Goal: Information Seeking & Learning: Learn about a topic

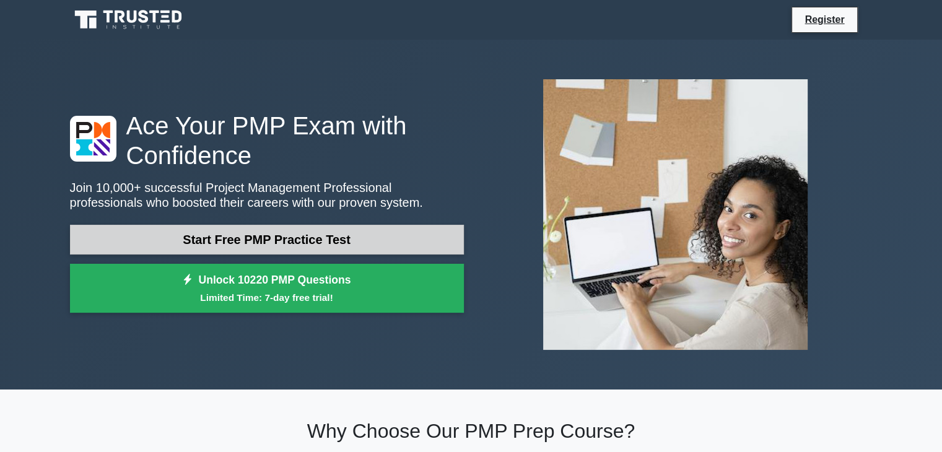
click at [321, 237] on link "Start Free PMP Practice Test" at bounding box center [267, 240] width 394 height 30
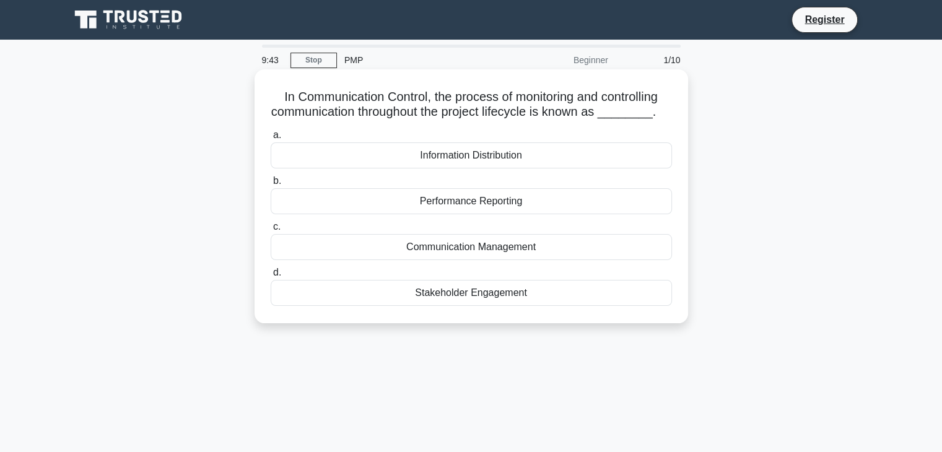
click at [537, 247] on div "Communication Management" at bounding box center [471, 247] width 401 height 26
click at [271, 231] on input "c. Communication Management" at bounding box center [271, 227] width 0 height 8
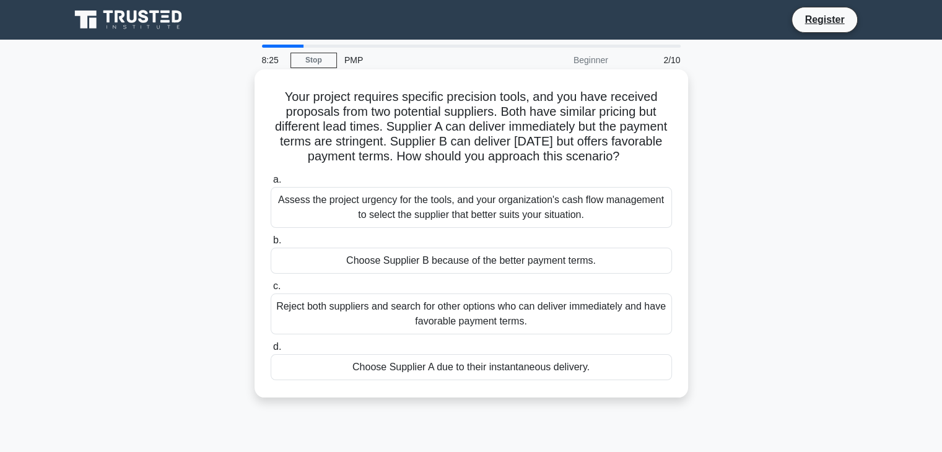
click at [541, 219] on div "Assess the project urgency for the tools, and your organization's cash flow man…" at bounding box center [471, 207] width 401 height 41
click at [271, 184] on input "a. Assess the project urgency for the tools, and your organization's cash flow …" at bounding box center [271, 180] width 0 height 8
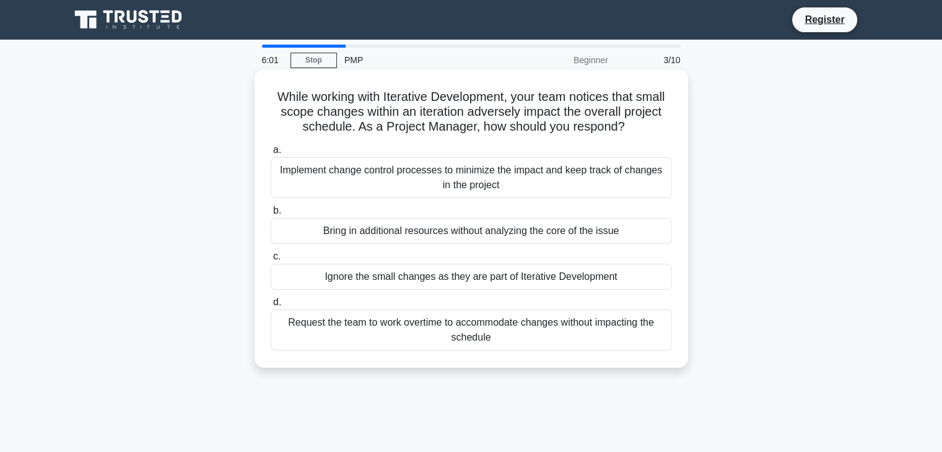
click at [602, 176] on div "Implement change control processes to minimize the impact and keep track of cha…" at bounding box center [471, 177] width 401 height 41
click at [271, 154] on input "a. Implement change control processes to minimize the impact and keep track of …" at bounding box center [271, 150] width 0 height 8
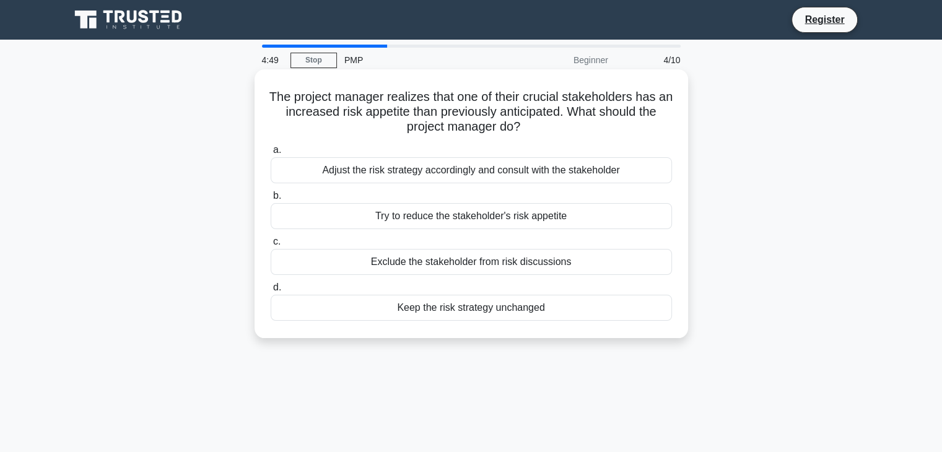
click at [489, 310] on div "Keep the risk strategy unchanged" at bounding box center [471, 308] width 401 height 26
click at [271, 292] on input "d. Keep the risk strategy unchanged" at bounding box center [271, 288] width 0 height 8
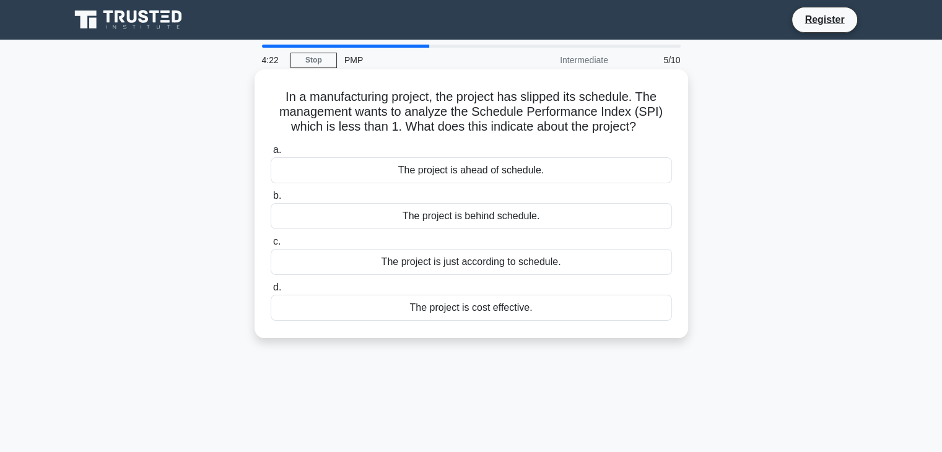
click at [531, 169] on div "The project is ahead of schedule." at bounding box center [471, 170] width 401 height 26
click at [271, 154] on input "a. The project is ahead of schedule." at bounding box center [271, 150] width 0 height 8
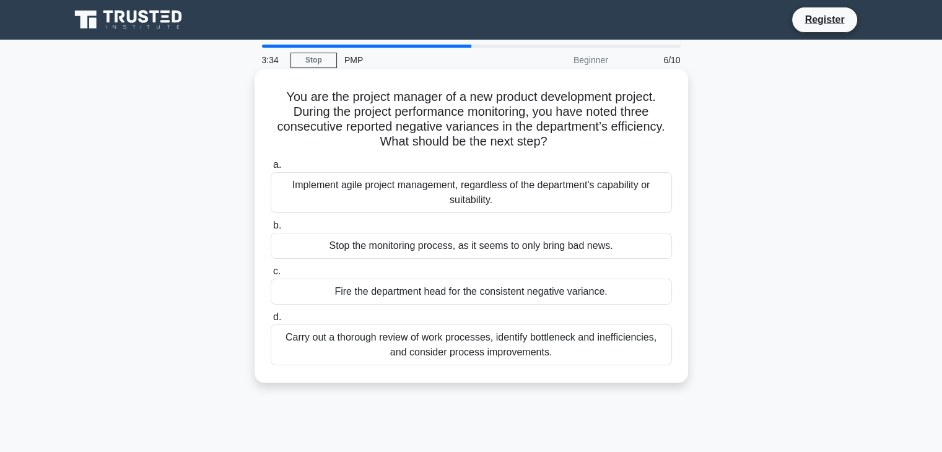
click at [492, 341] on div "Carry out a thorough review of work processes, identify bottleneck and ineffici…" at bounding box center [471, 344] width 401 height 41
click at [271, 321] on input "d. Carry out a thorough review of work processes, identify bottleneck and ineff…" at bounding box center [271, 317] width 0 height 8
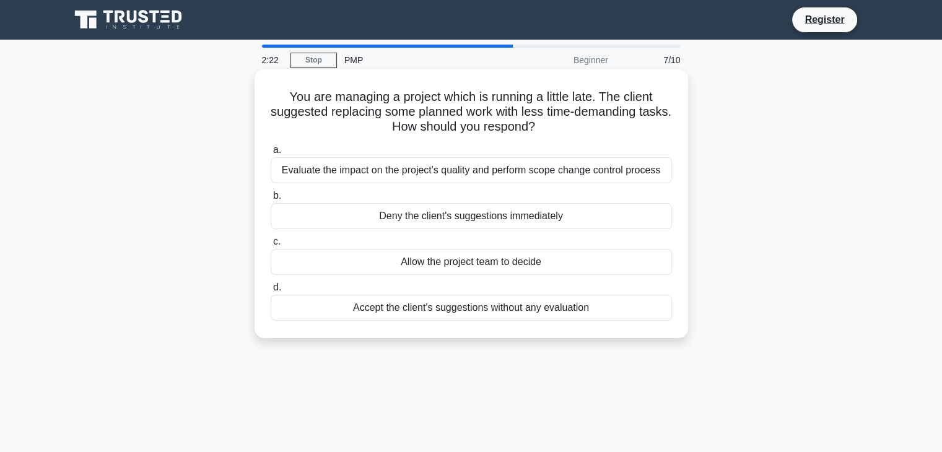
click at [528, 259] on div "Allow the project team to decide" at bounding box center [471, 262] width 401 height 26
click at [271, 246] on input "c. Allow the project team to decide" at bounding box center [271, 242] width 0 height 8
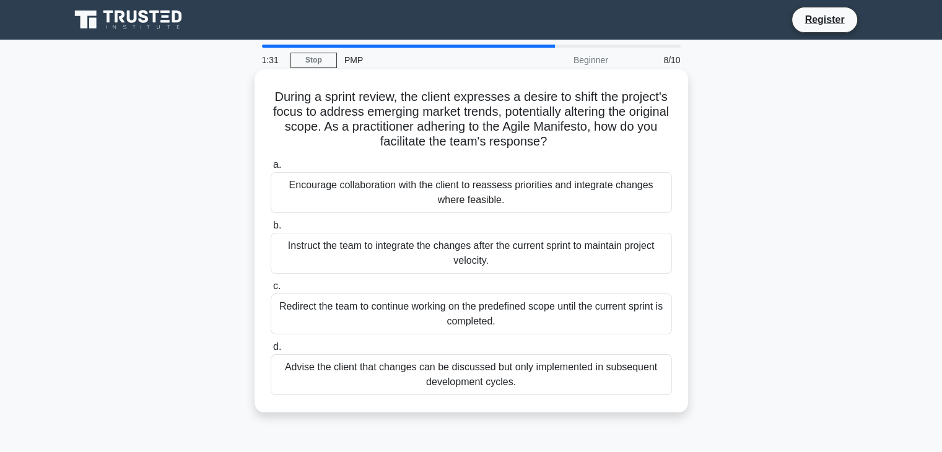
click at [522, 308] on div "Redirect the team to continue working on the predefined scope until the current…" at bounding box center [471, 313] width 401 height 41
click at [271, 290] on input "c. Redirect the team to continue working on the predefined scope until the curr…" at bounding box center [271, 286] width 0 height 8
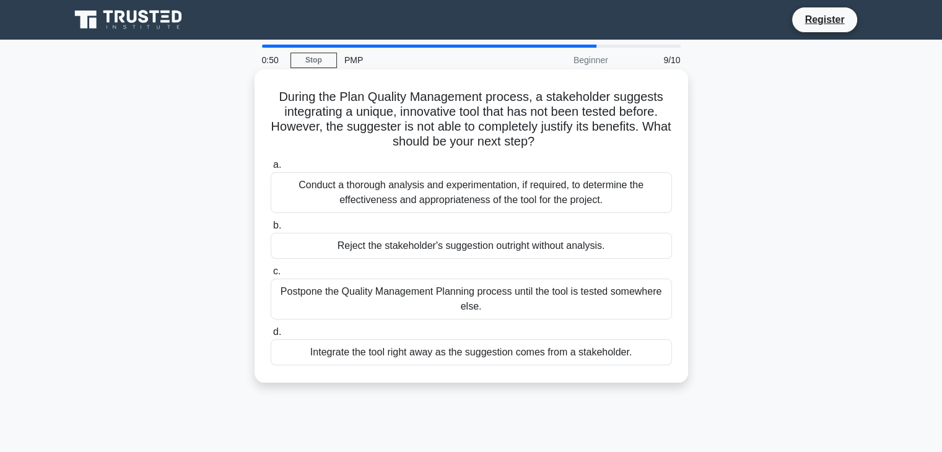
click at [549, 192] on div "Conduct a thorough analysis and experimentation, if required, to determine the …" at bounding box center [471, 192] width 401 height 41
click at [271, 169] on input "a. Conduct a thorough analysis and experimentation, if required, to determine t…" at bounding box center [271, 165] width 0 height 8
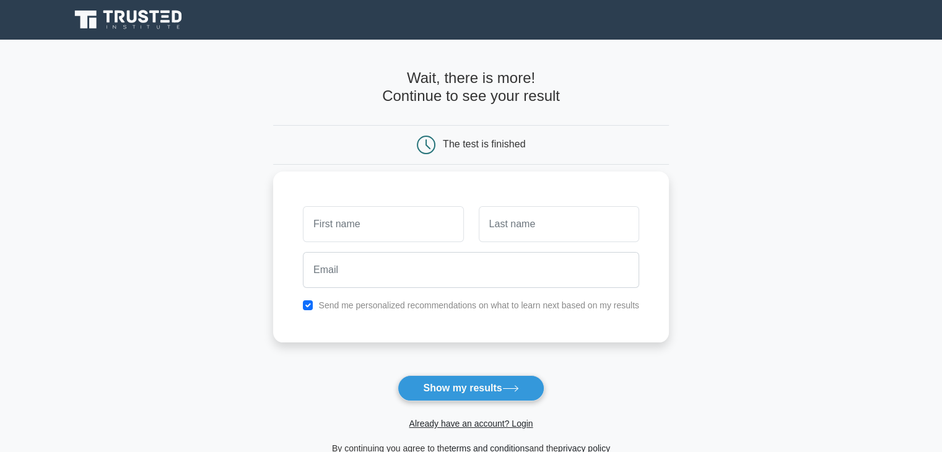
click at [441, 219] on input "text" at bounding box center [383, 224] width 160 height 36
type input "[PERSON_NAME]"
click at [550, 229] on input "text" at bounding box center [559, 224] width 160 height 36
type input "Rasheed"
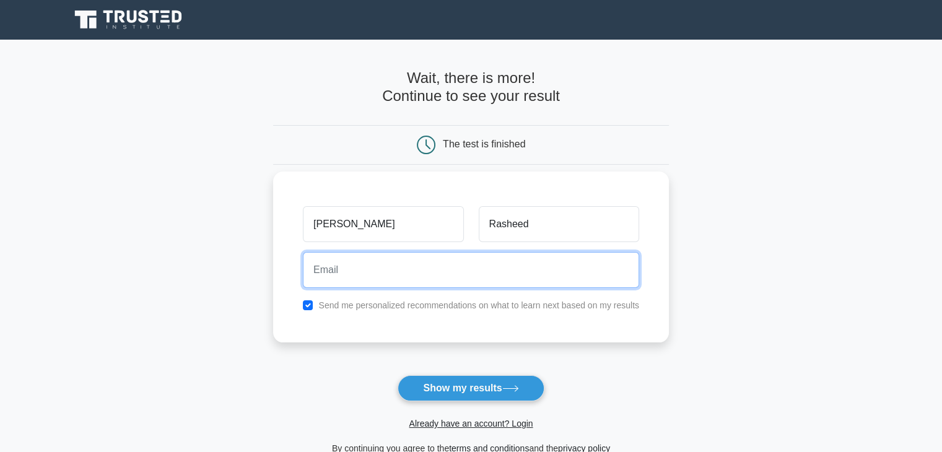
click at [519, 285] on input "email" at bounding box center [471, 270] width 336 height 36
type input "[EMAIL_ADDRESS][DOMAIN_NAME]"
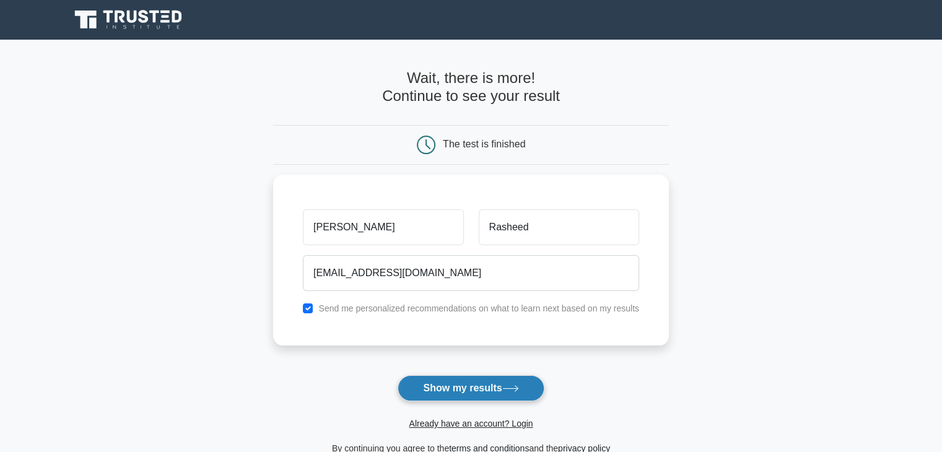
click at [485, 383] on button "Show my results" at bounding box center [470, 388] width 146 height 26
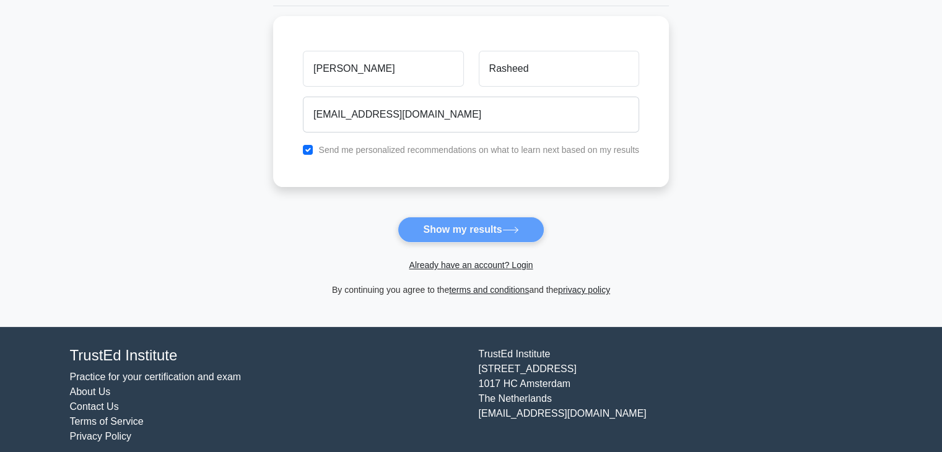
scroll to position [170, 0]
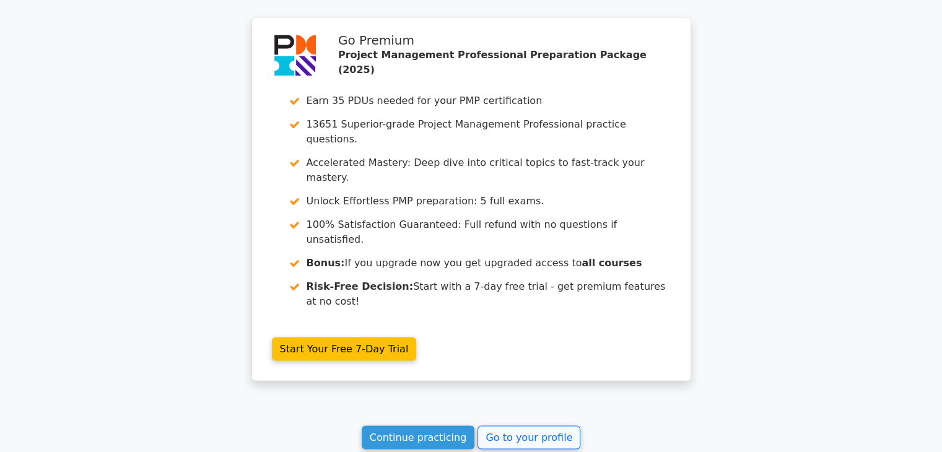
scroll to position [2306, 0]
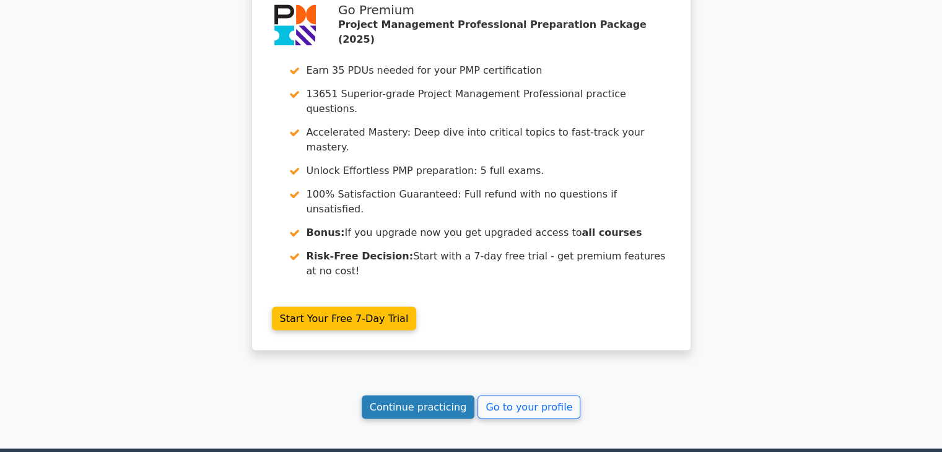
click at [445, 395] on link "Continue practicing" at bounding box center [418, 407] width 113 height 24
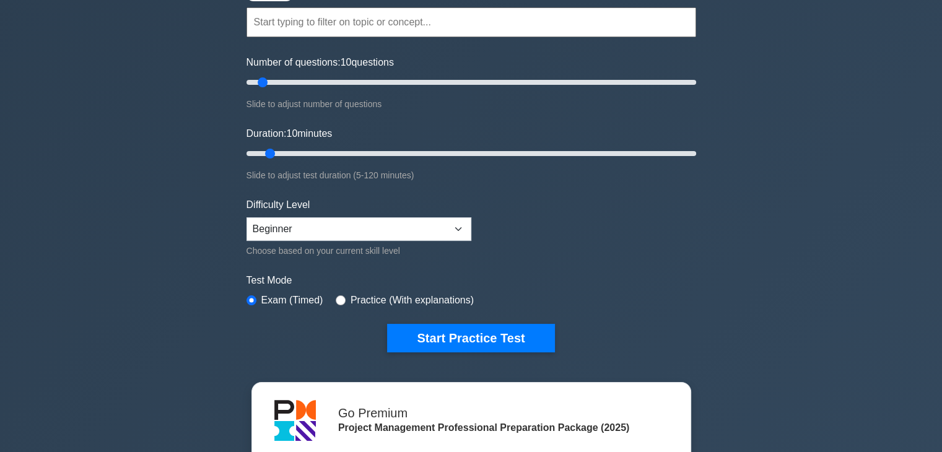
scroll to position [50, 0]
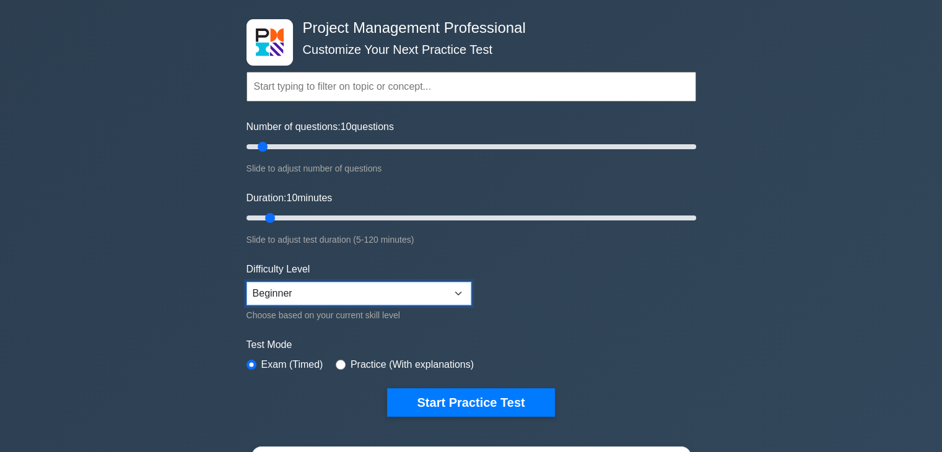
click at [461, 290] on select "Beginner Intermediate Expert" at bounding box center [358, 294] width 225 height 24
click at [640, 308] on form "Topics Scope Management Time Management Cost Management Quality Management Risk…" at bounding box center [471, 225] width 450 height 383
